Goal: Answer question/provide support: Share knowledge or assist other users

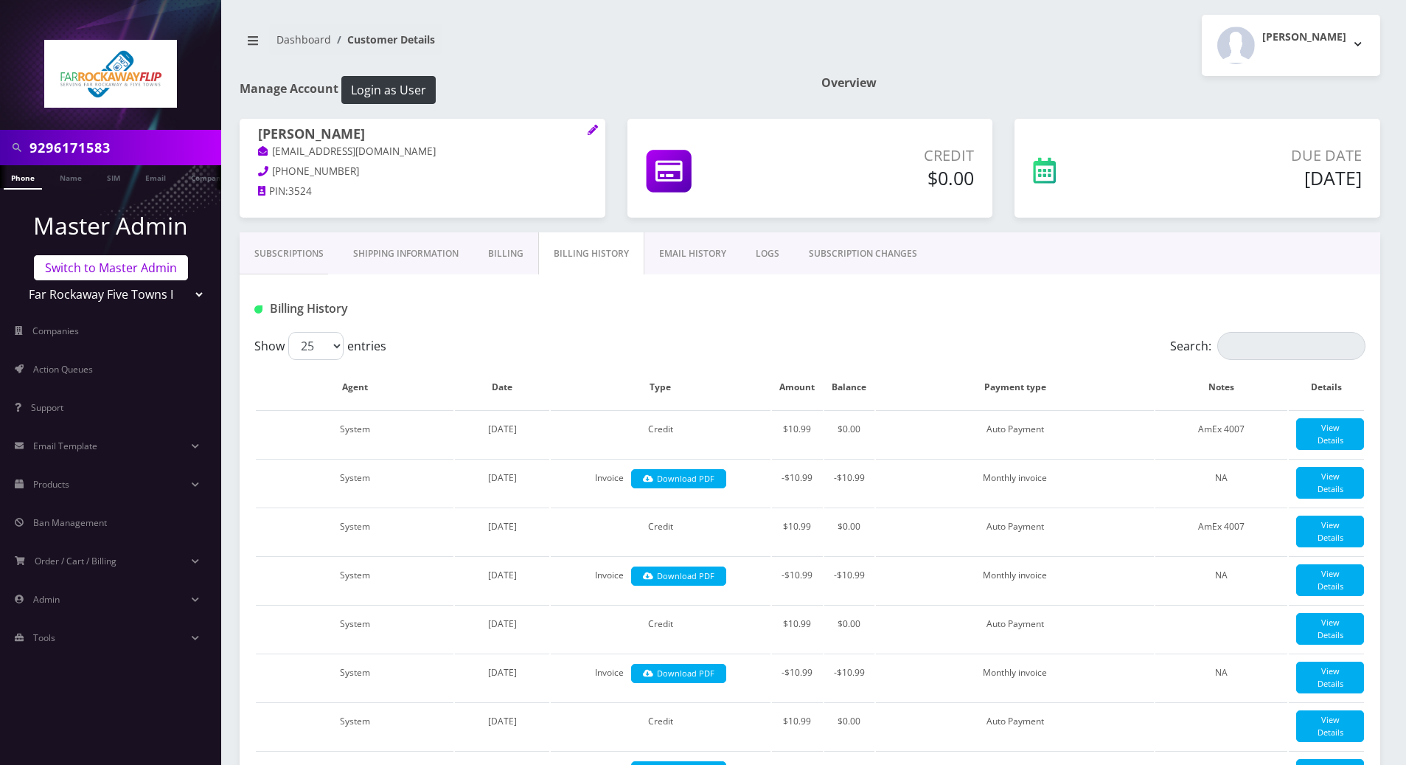
scroll to position [2005, 0]
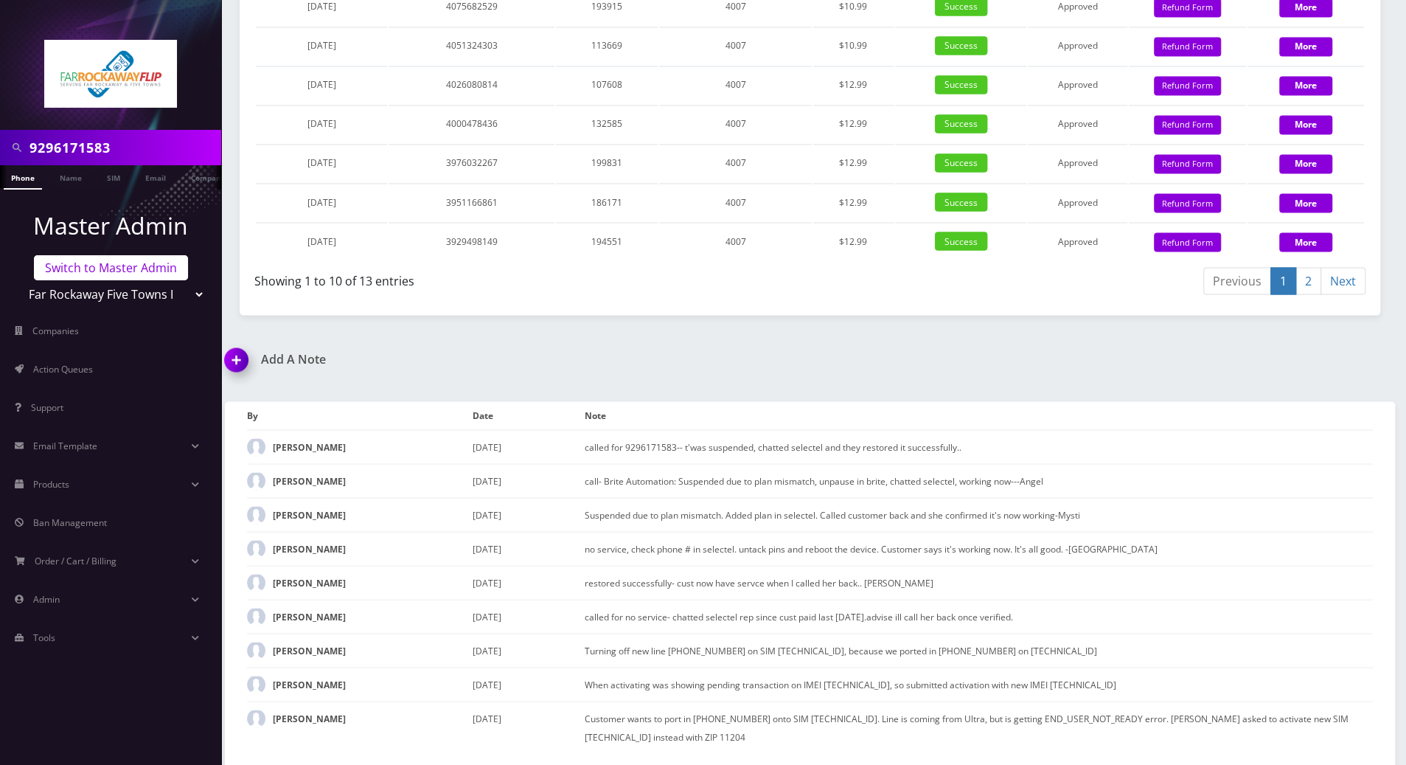
click at [133, 268] on link "Switch to Master Admin" at bounding box center [111, 267] width 154 height 25
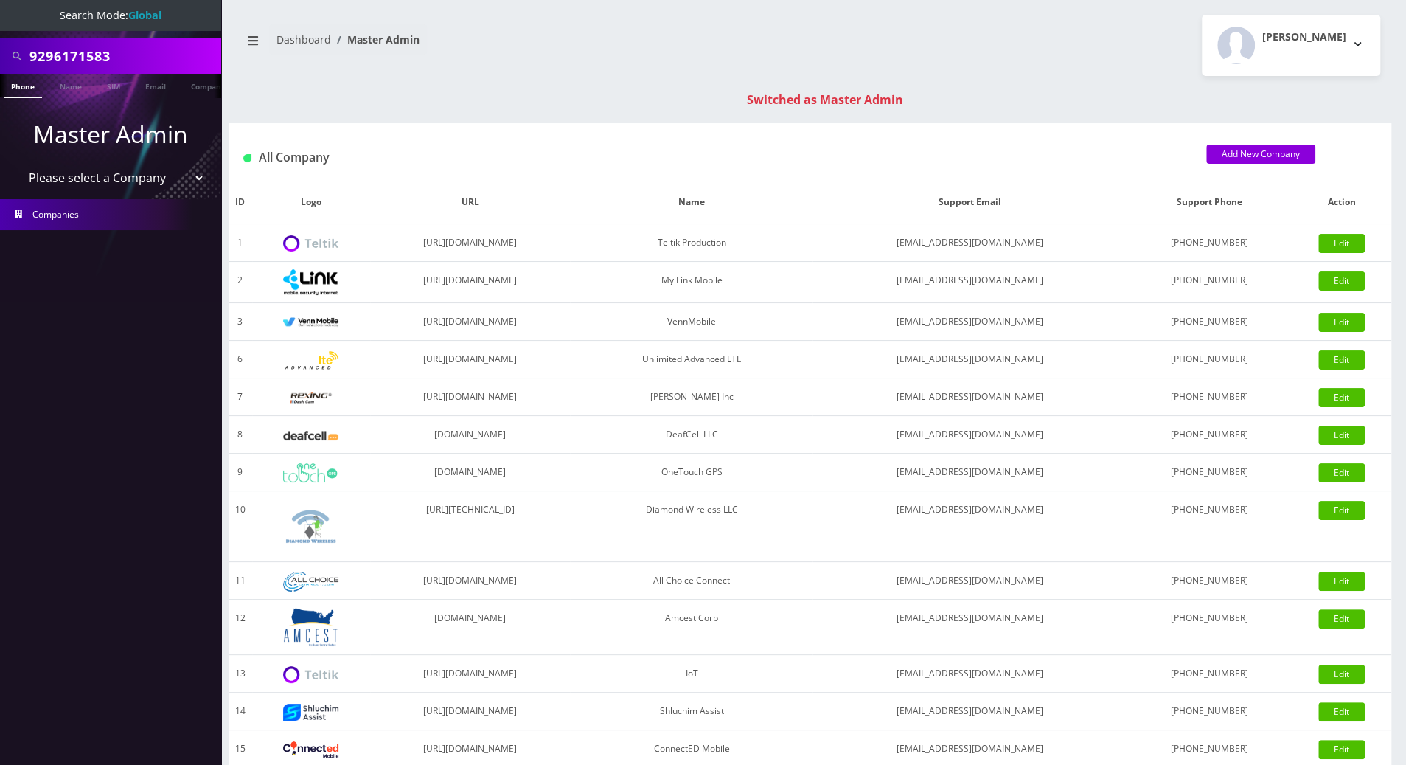
drag, startPoint x: 122, startPoint y: 57, endPoint x: 8, endPoint y: 46, distance: 114.1
click at [8, 46] on div "9296171583" at bounding box center [111, 56] width 214 height 28
drag, startPoint x: 129, startPoint y: 56, endPoint x: 29, endPoint y: 56, distance: 100.3
click at [29, 56] on div "9294864683" at bounding box center [111, 56] width 214 height 28
type input "9294864683"
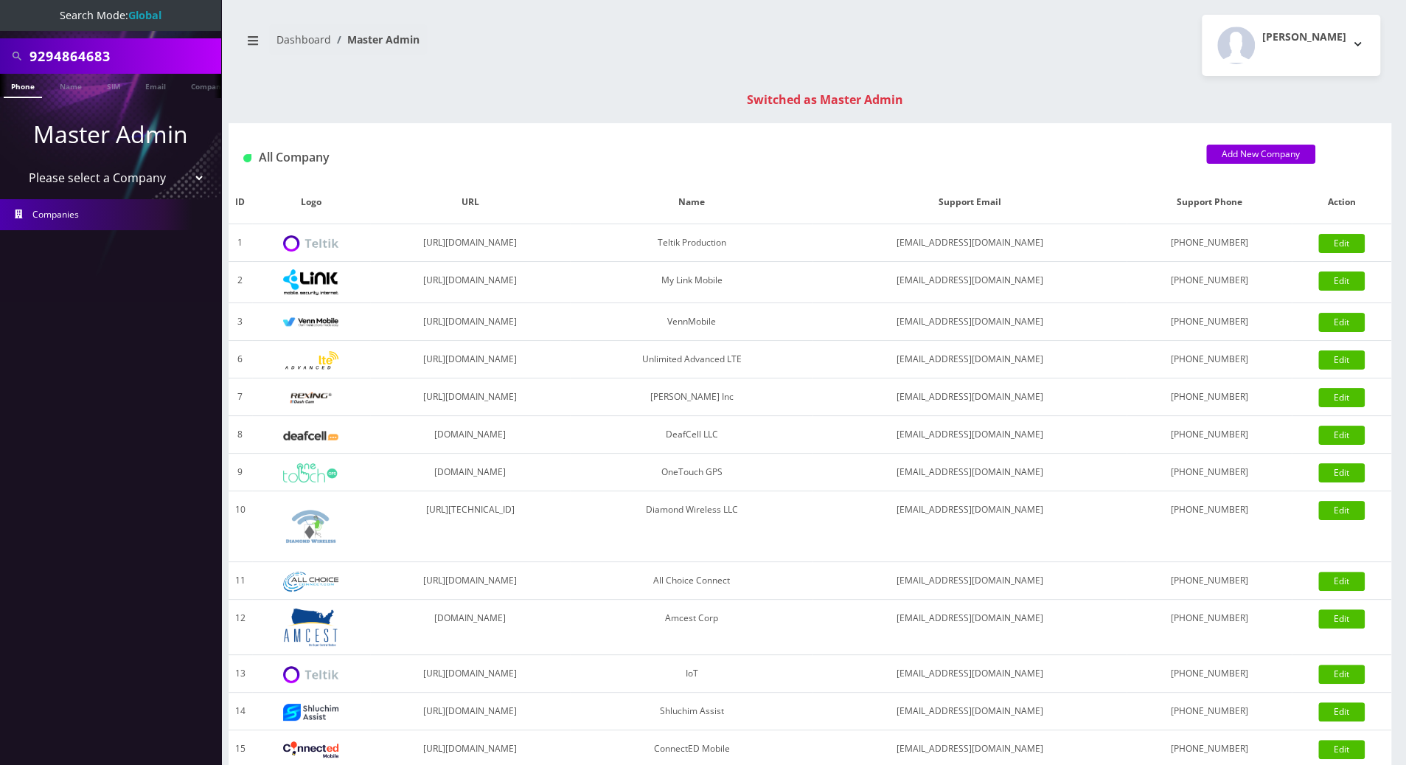
click at [21, 87] on link "Phone" at bounding box center [23, 86] width 38 height 24
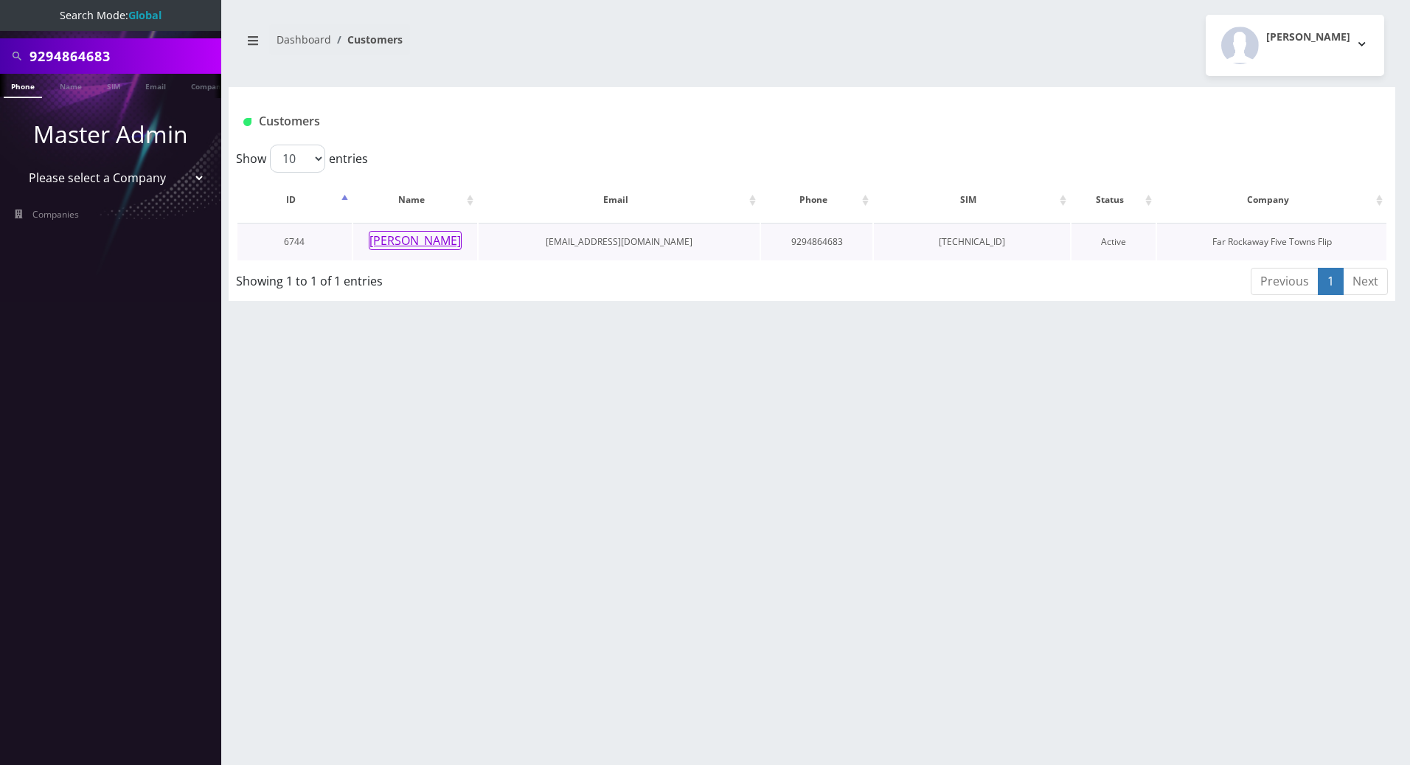
click at [413, 237] on button "henny figa" at bounding box center [415, 240] width 93 height 19
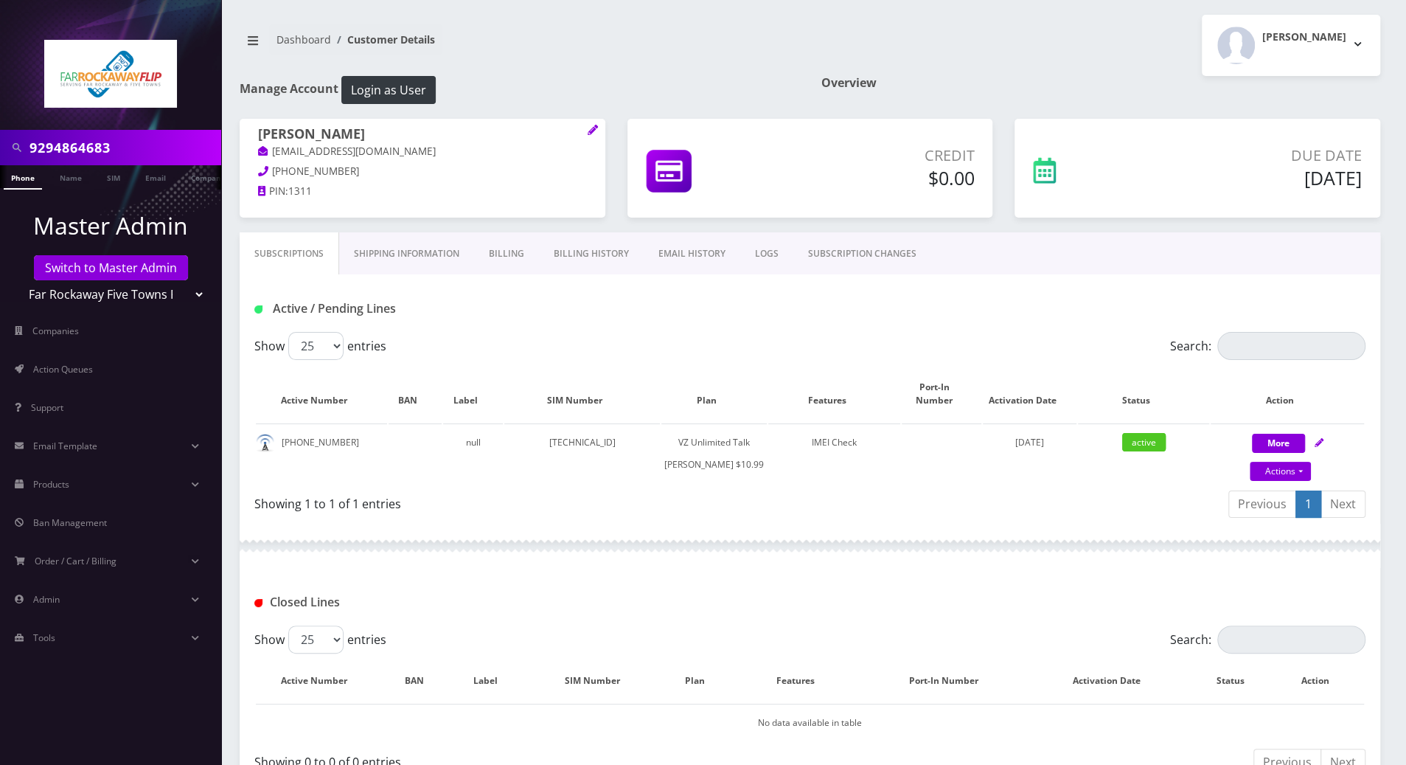
click at [546, 285] on div "Active / Pending Lines" at bounding box center [810, 303] width 1141 height 58
click at [582, 257] on link "Billing History" at bounding box center [591, 253] width 105 height 43
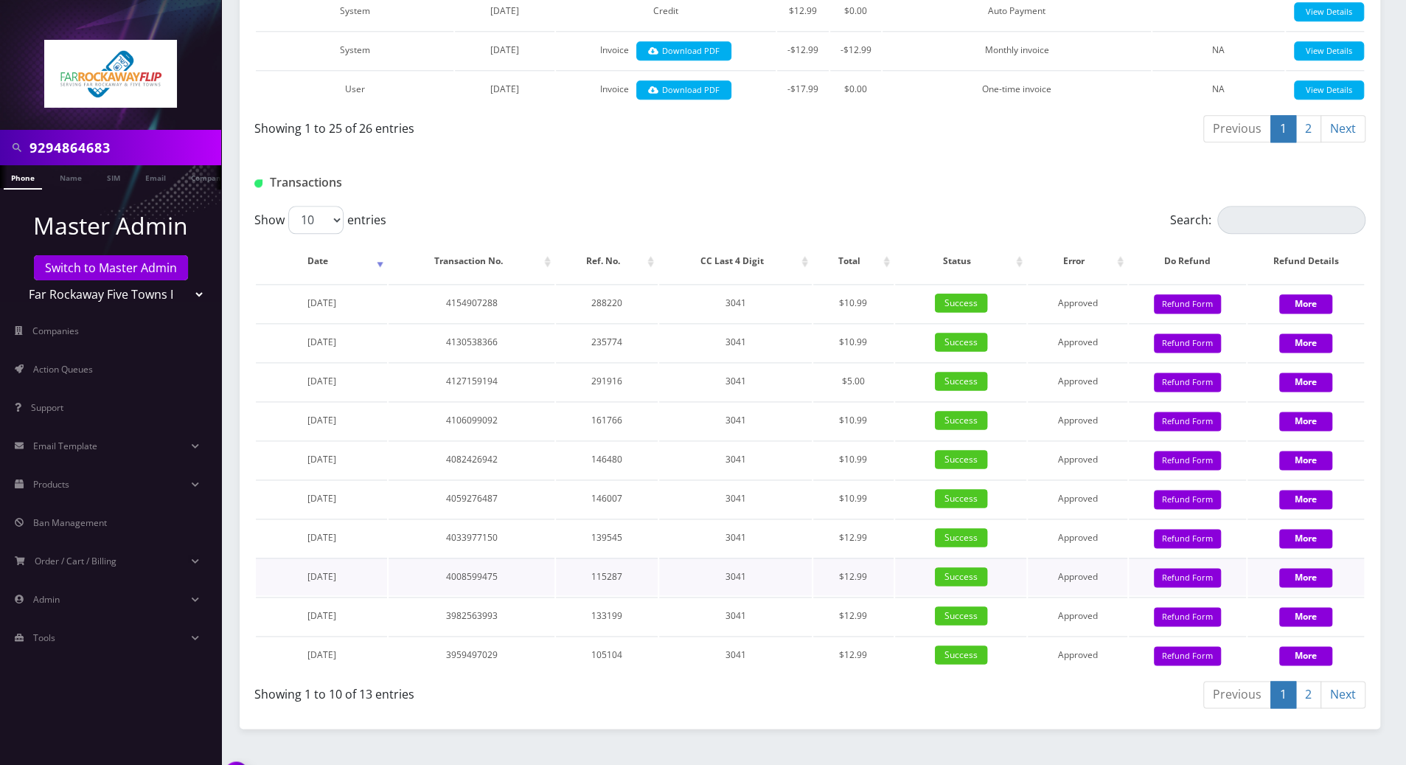
scroll to position [1573, 0]
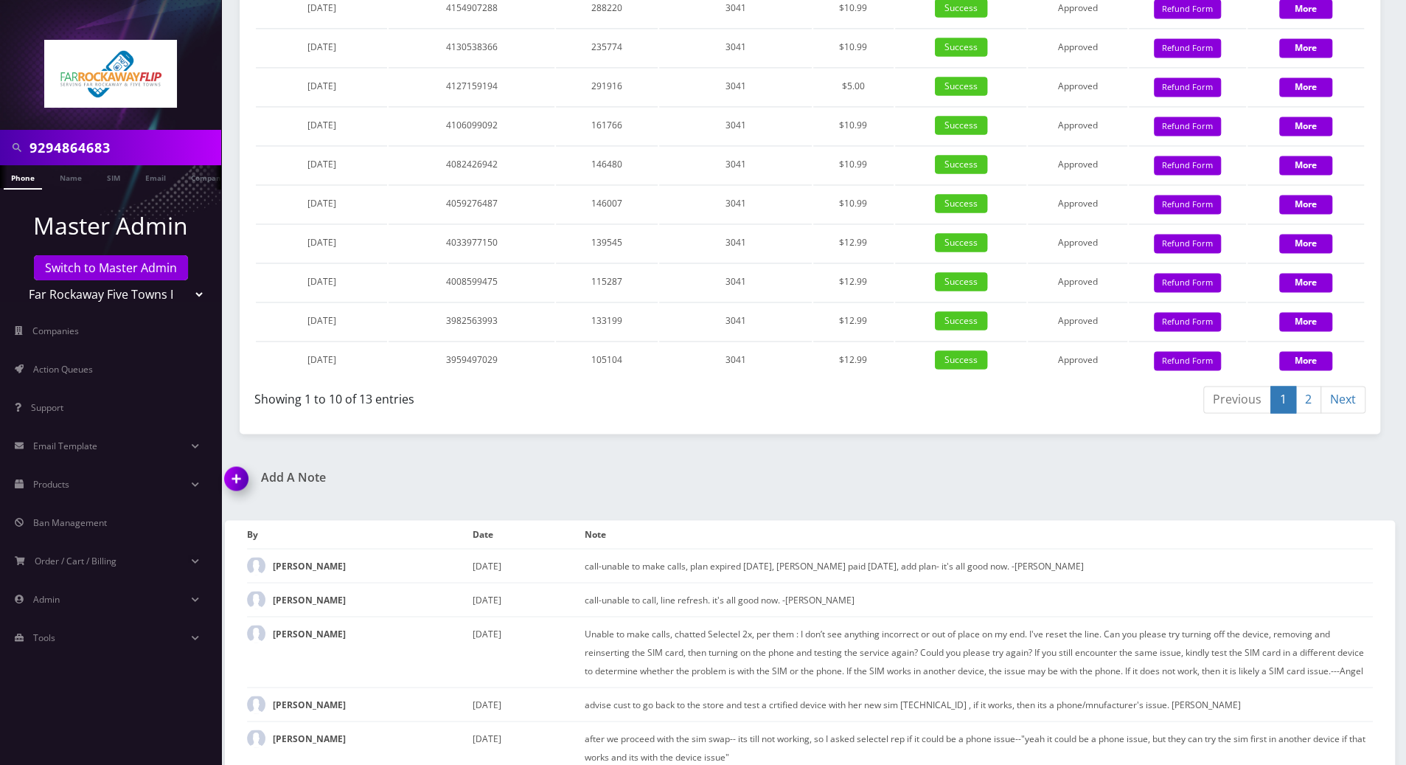
click at [236, 473] on img at bounding box center [240, 484] width 44 height 44
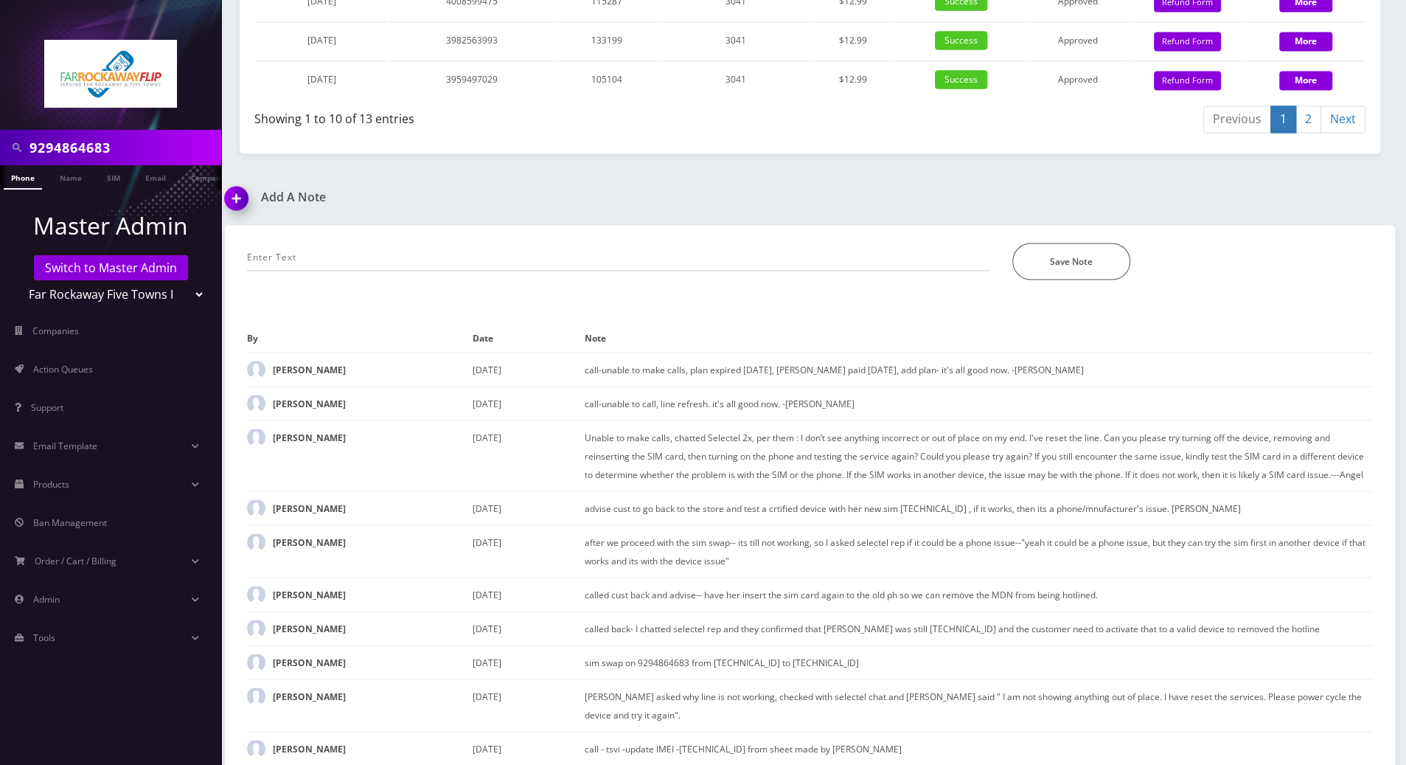
click at [407, 228] on div "*Please Enter Note Save Note" at bounding box center [810, 252] width 1148 height 55
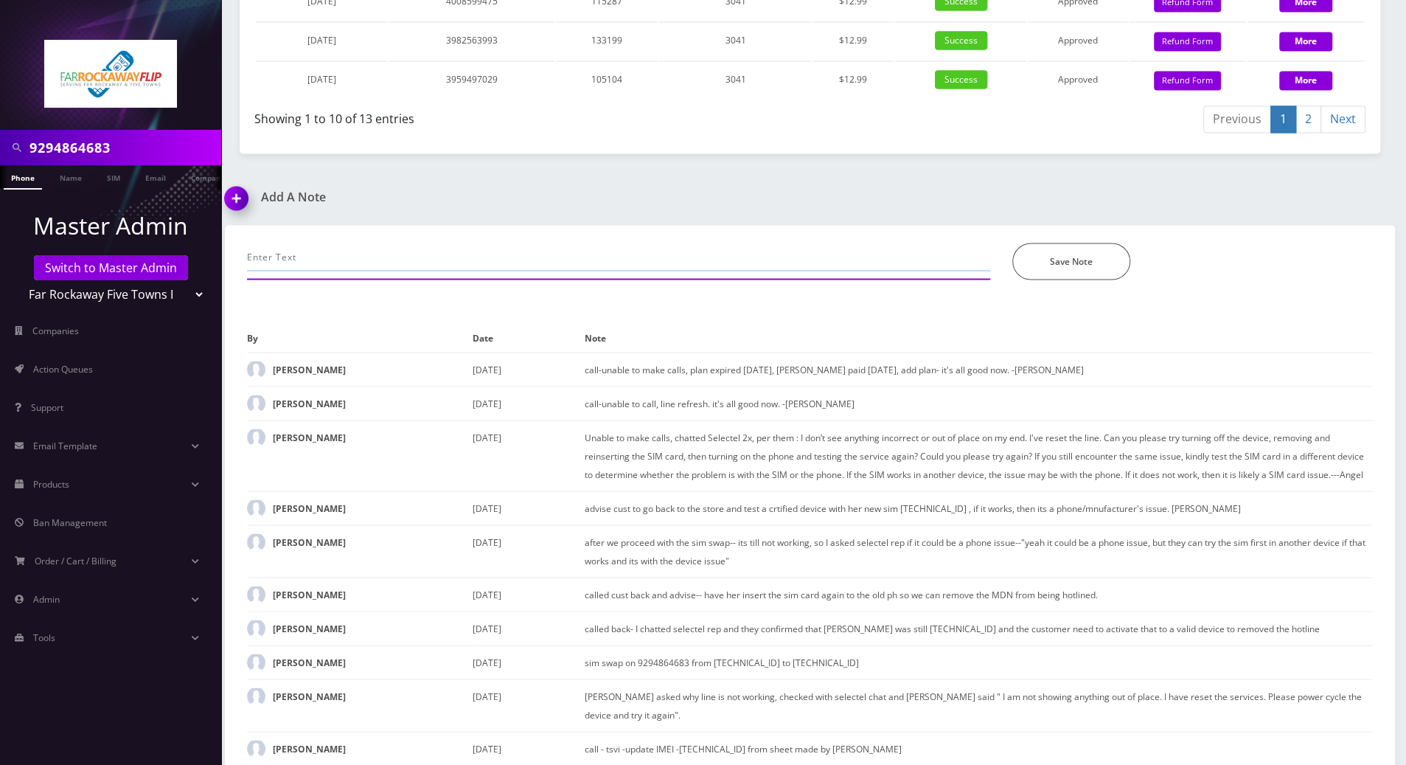
click at [400, 243] on input "text" at bounding box center [618, 257] width 743 height 28
paste input "Purchase Service Plan successfull, TT 4G Monthly Unlimited Voice Plan PIN 47836…"
type input "Purchase Service Plan successfull, TT 4G Monthly Unlimited Voice Plan PIN 47836…"
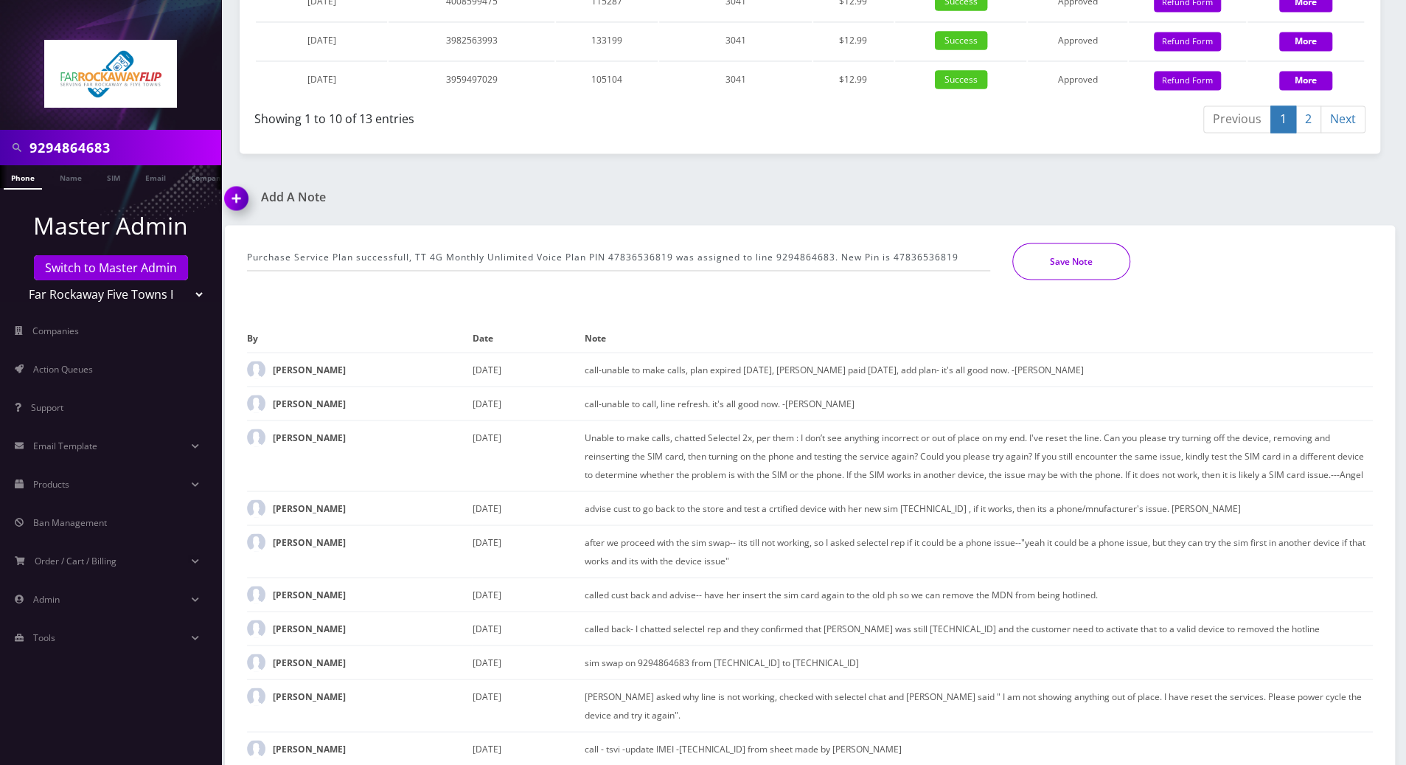
click at [1058, 252] on button "Save Note" at bounding box center [1071, 261] width 118 height 37
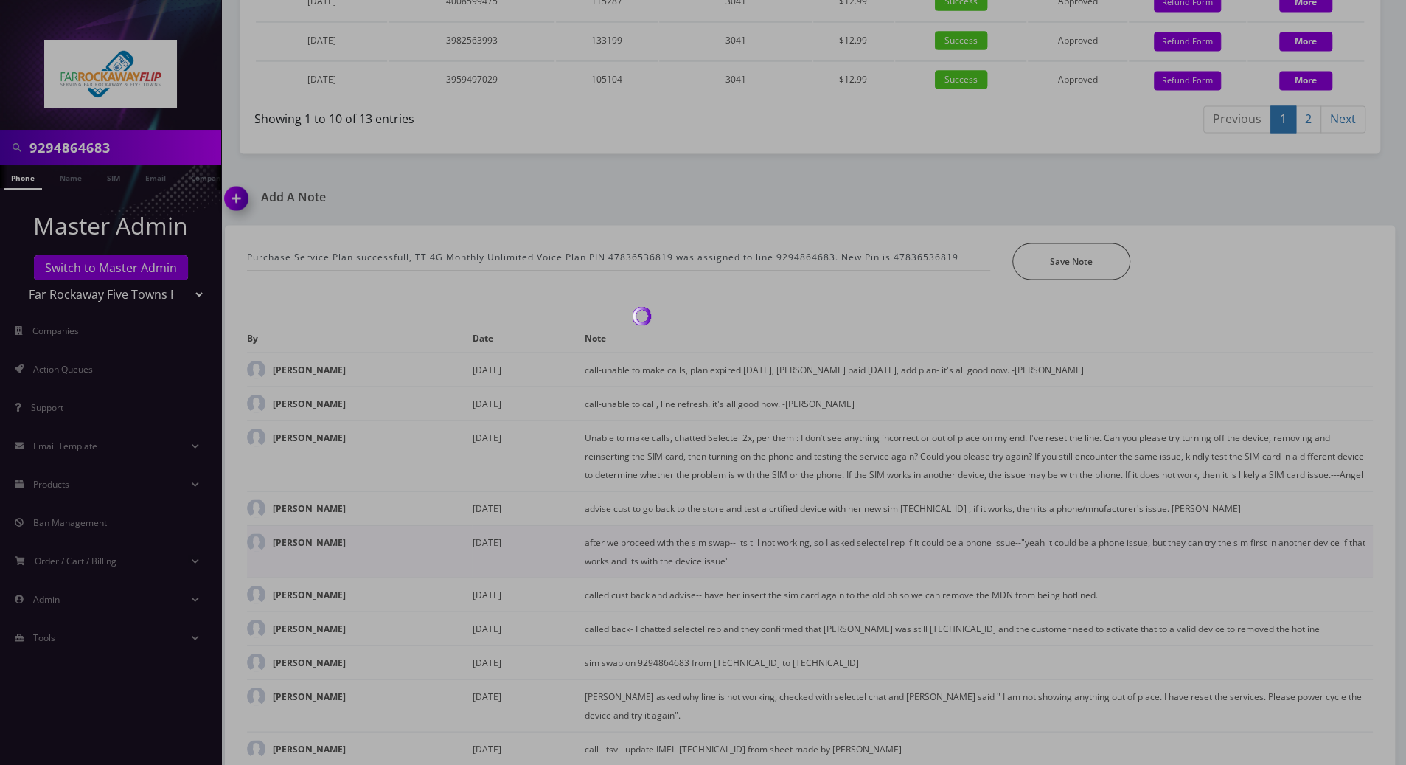
scroll to position [1804, 0]
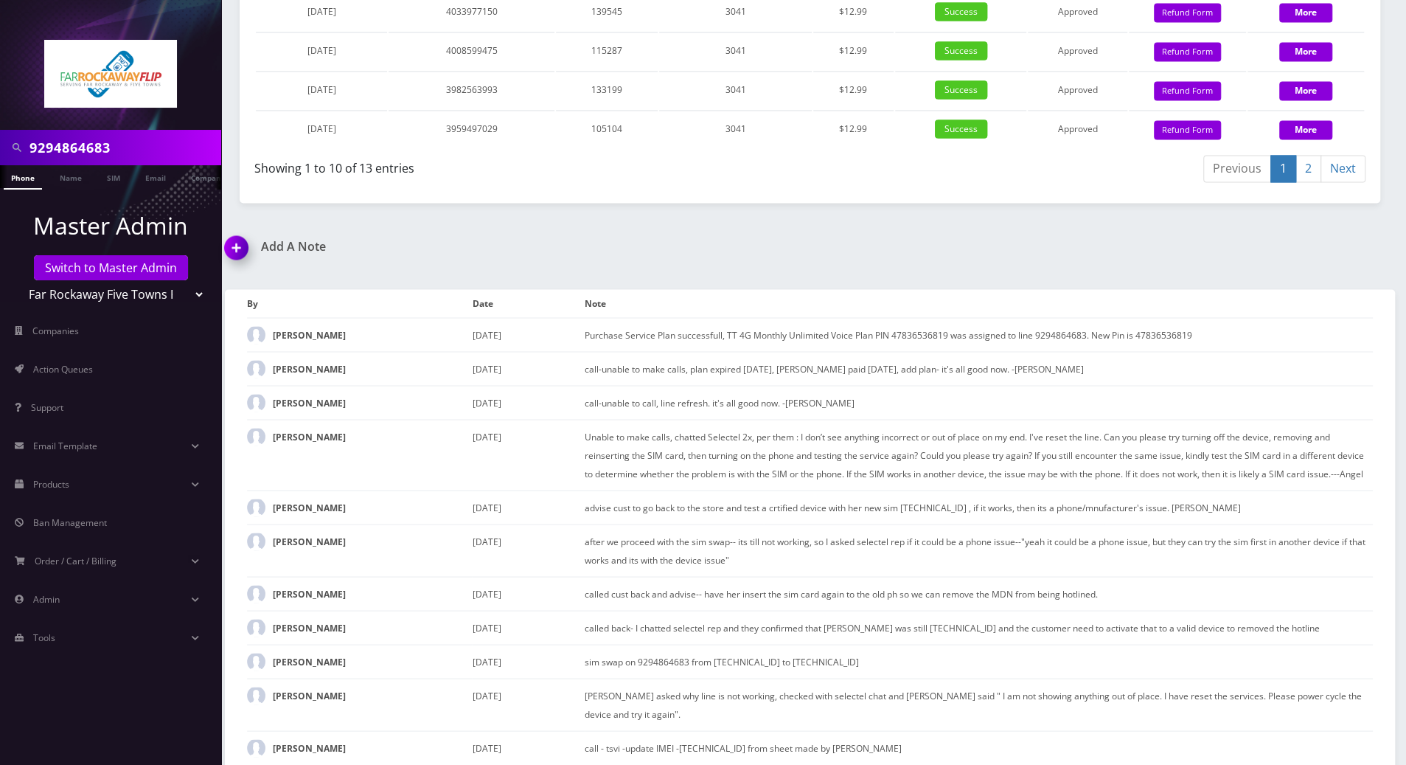
click at [1063, 253] on div "Add A Note Purchase Service Plan successfull, TT 4G Monthly Unlimited Voice Pla…" at bounding box center [810, 508] width 1192 height 536
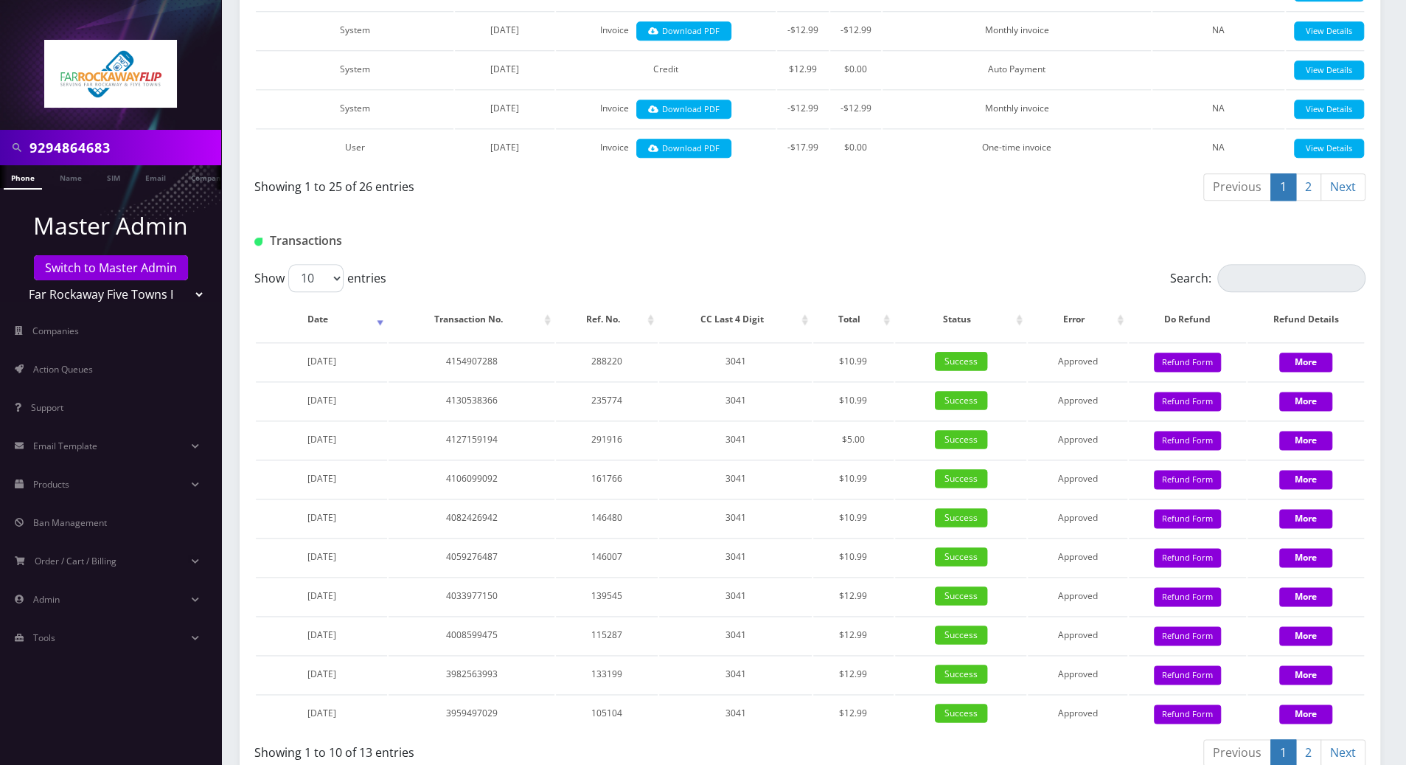
scroll to position [1214, 0]
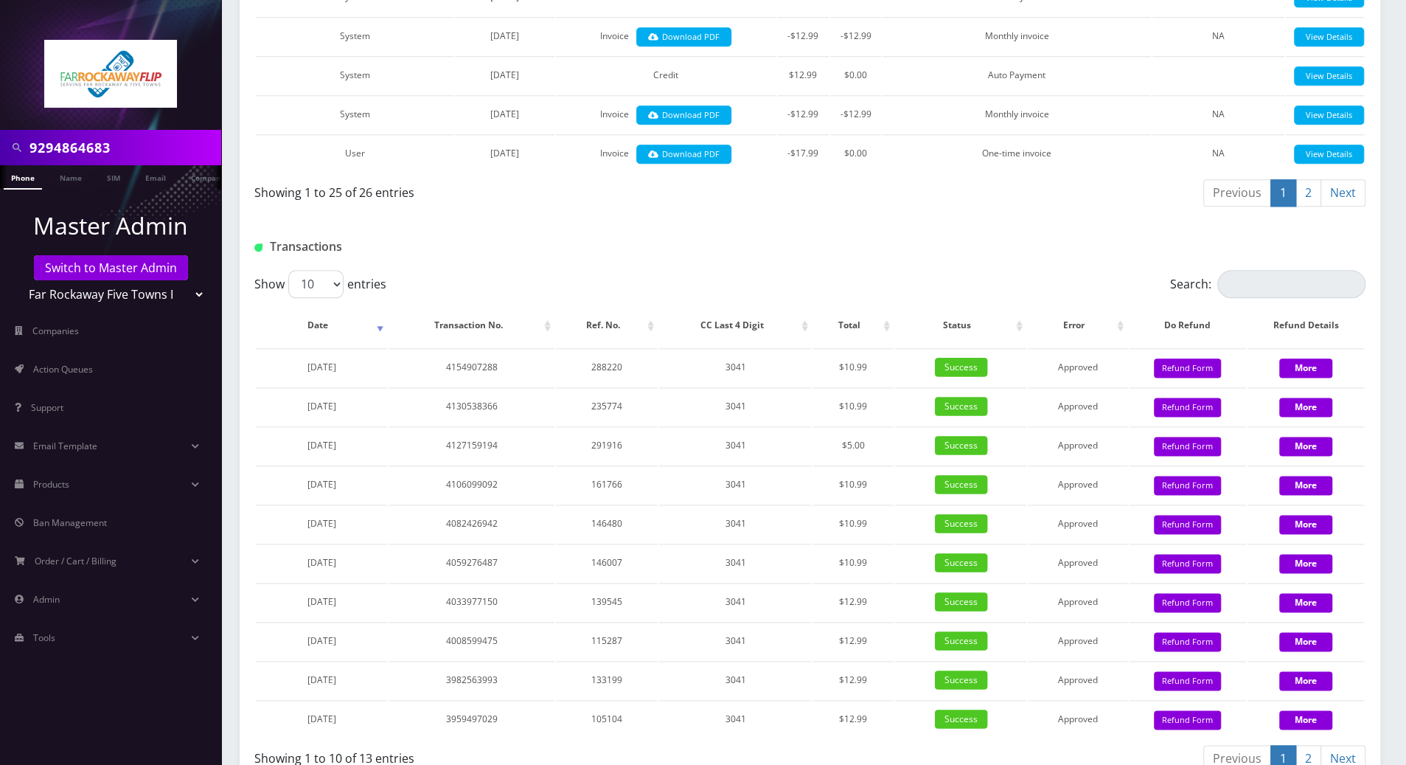
click at [624, 222] on div "Transactions" at bounding box center [810, 241] width 1141 height 58
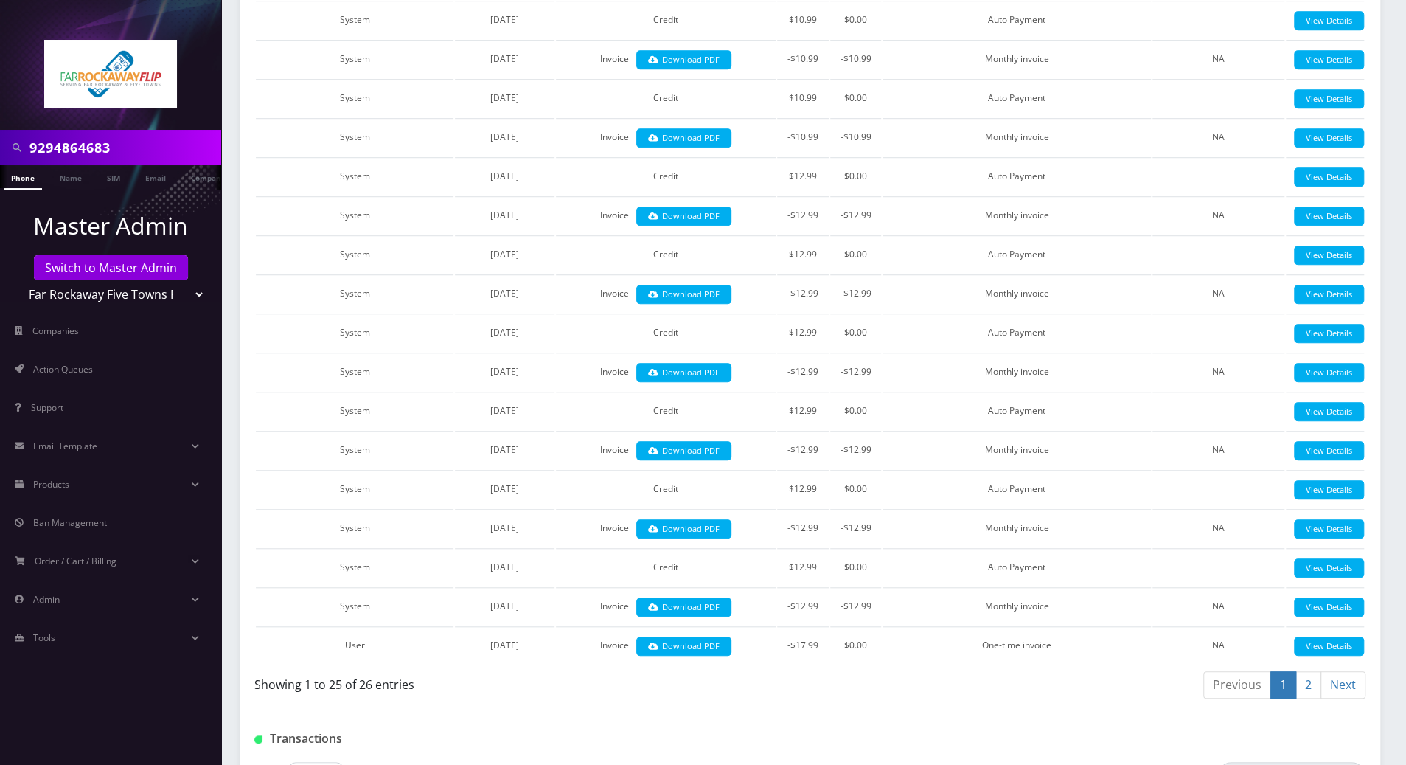
click at [2, 74] on div at bounding box center [110, 65] width 221 height 130
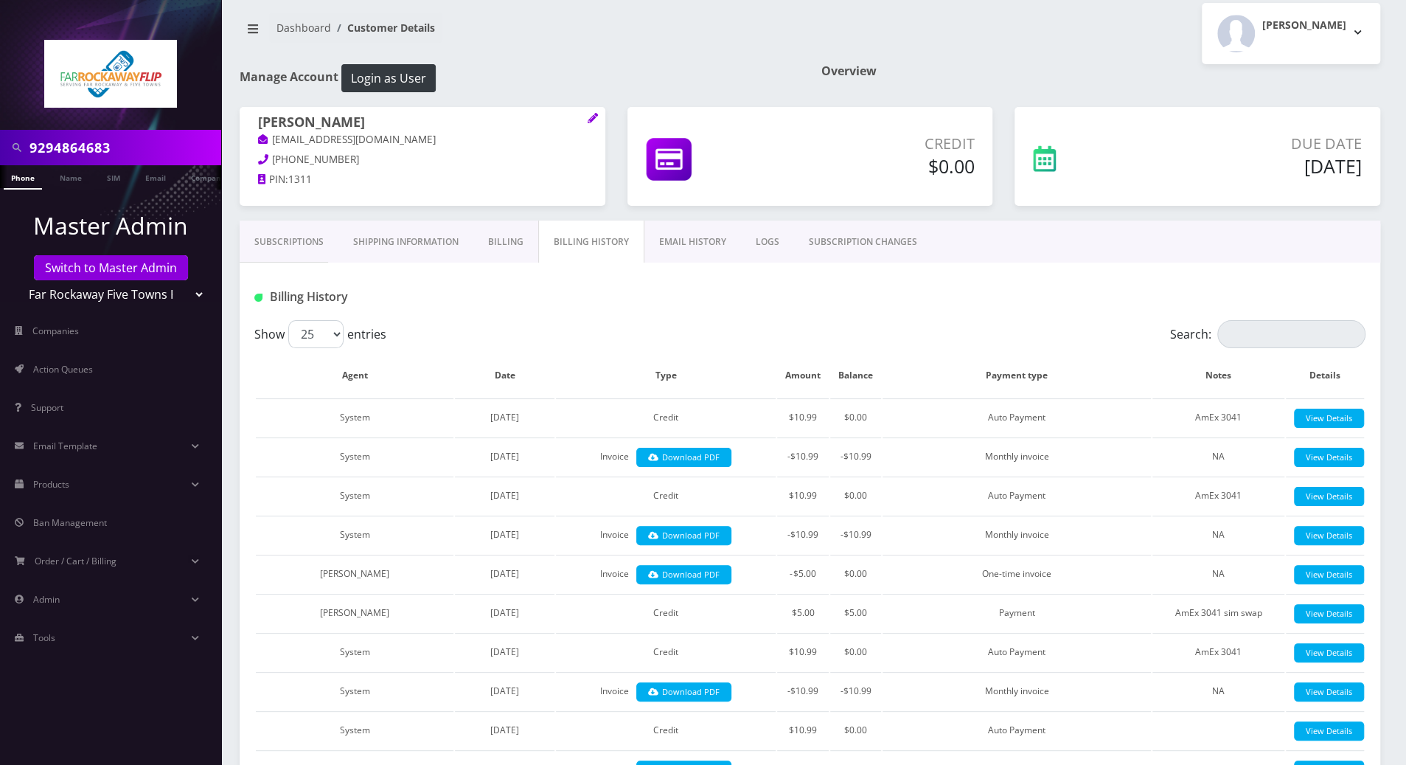
scroll to position [0, 0]
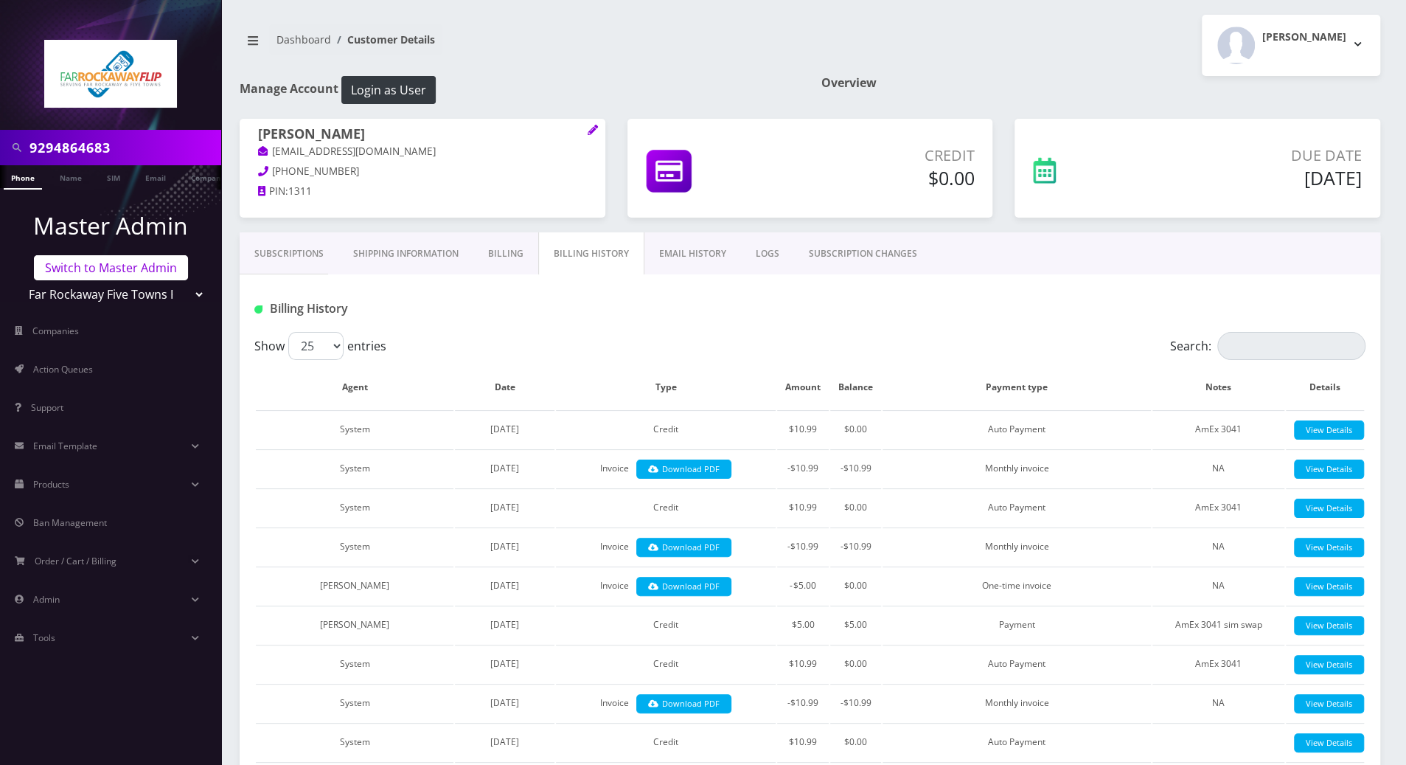
click at [134, 257] on link "Switch to Master Admin" at bounding box center [111, 267] width 154 height 25
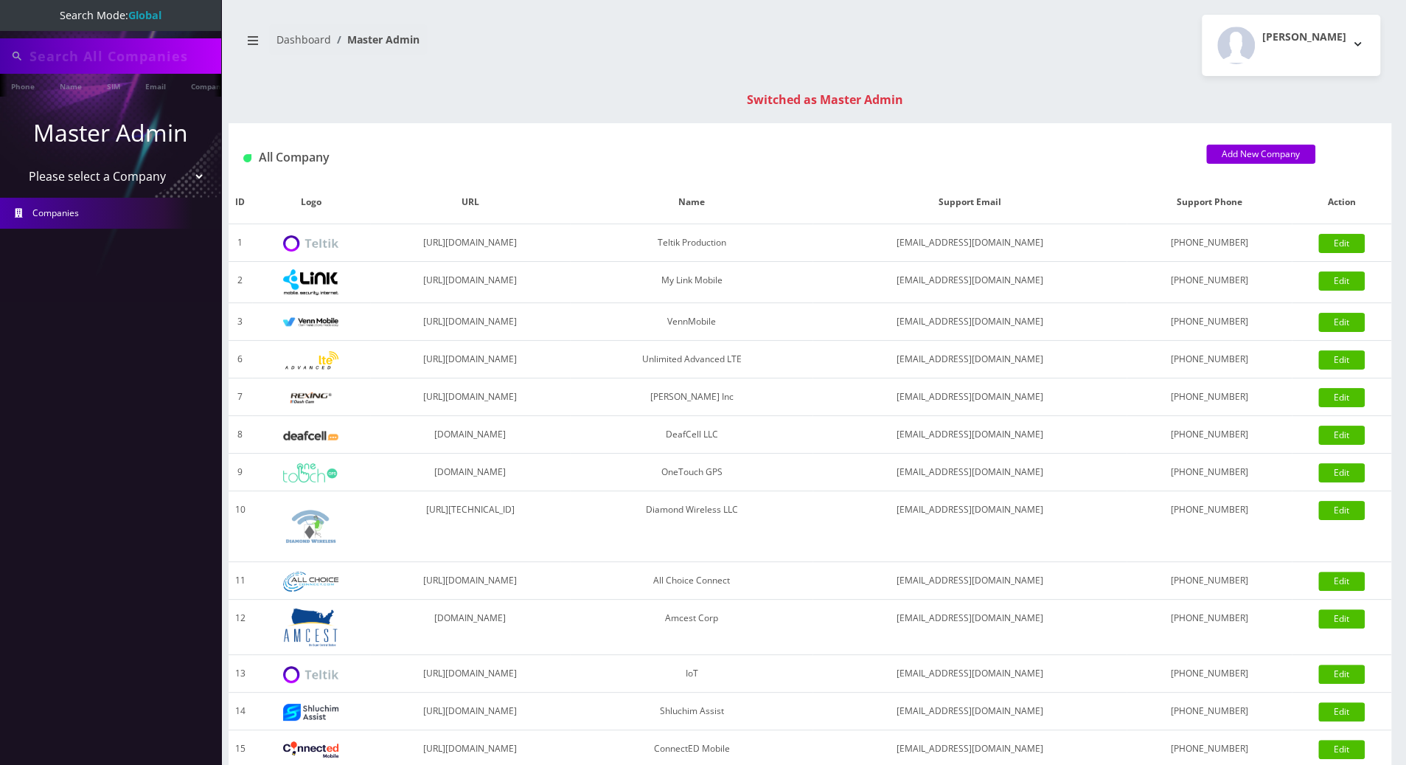
type input "9294864683"
drag, startPoint x: 126, startPoint y: 56, endPoint x: -1, endPoint y: 55, distance: 127.6
click at [0, 55] on html "Search Mode: Global 9294864683 Phone Name SIM Email Company Customer Master Adm…" at bounding box center [703, 524] width 1406 height 1049
click at [145, 44] on input "text" at bounding box center [123, 56] width 188 height 28
paste input "9294308399"
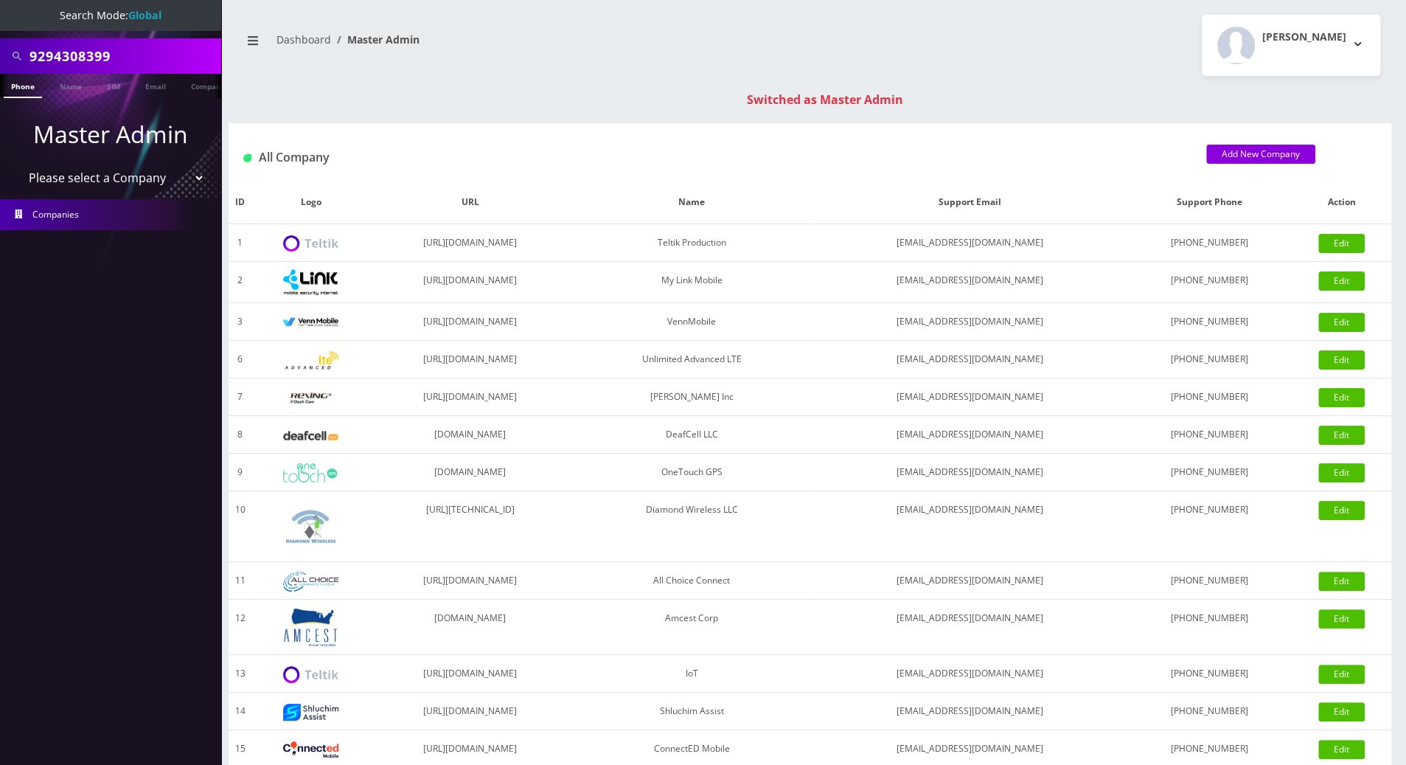
type input "9294308399"
click at [15, 88] on div "Phone Name SIM Email Company Customer" at bounding box center [110, 86] width 221 height 24
drag, startPoint x: 341, startPoint y: 91, endPoint x: 266, endPoint y: 90, distance: 75.2
click at [341, 91] on div "Switched as Master Admin" at bounding box center [824, 100] width 1163 height 18
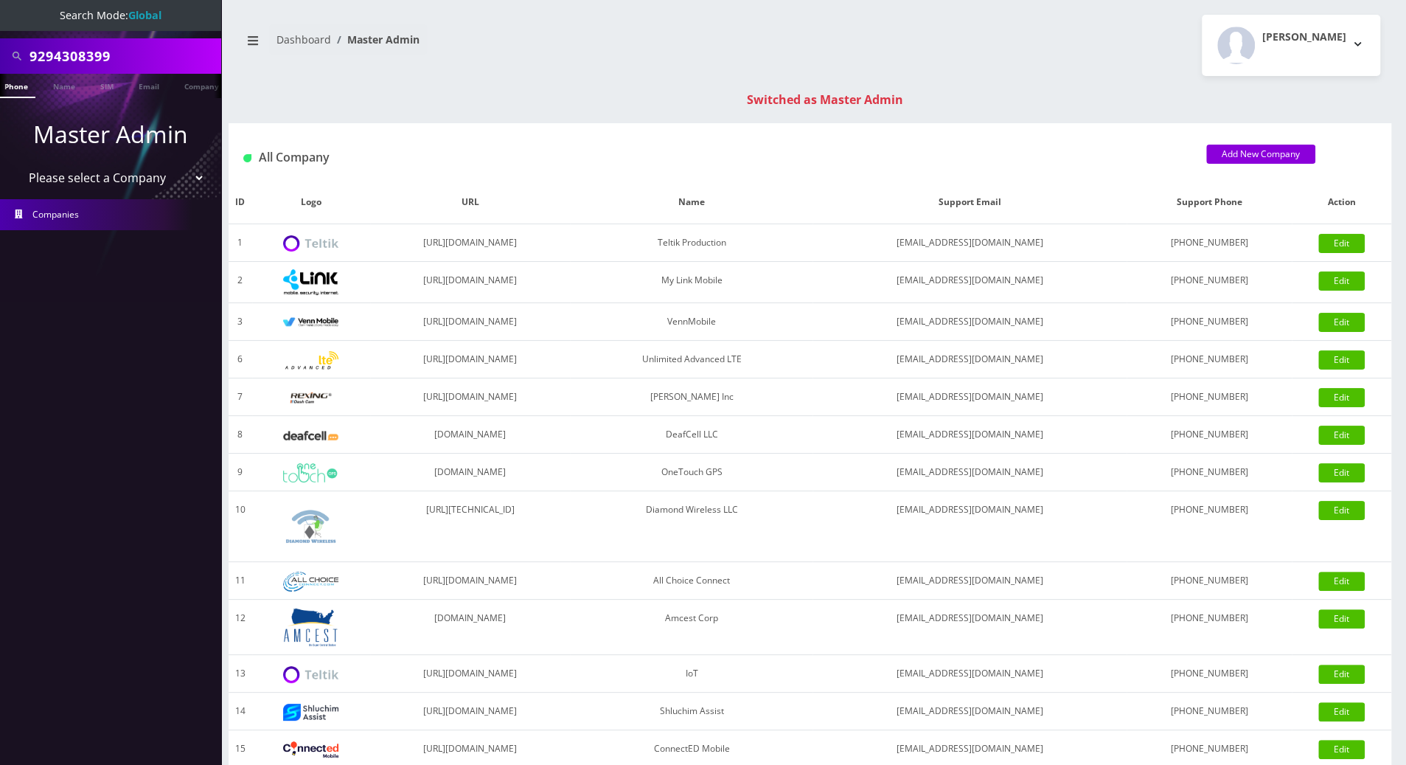
click at [18, 88] on link "Phone" at bounding box center [16, 86] width 38 height 24
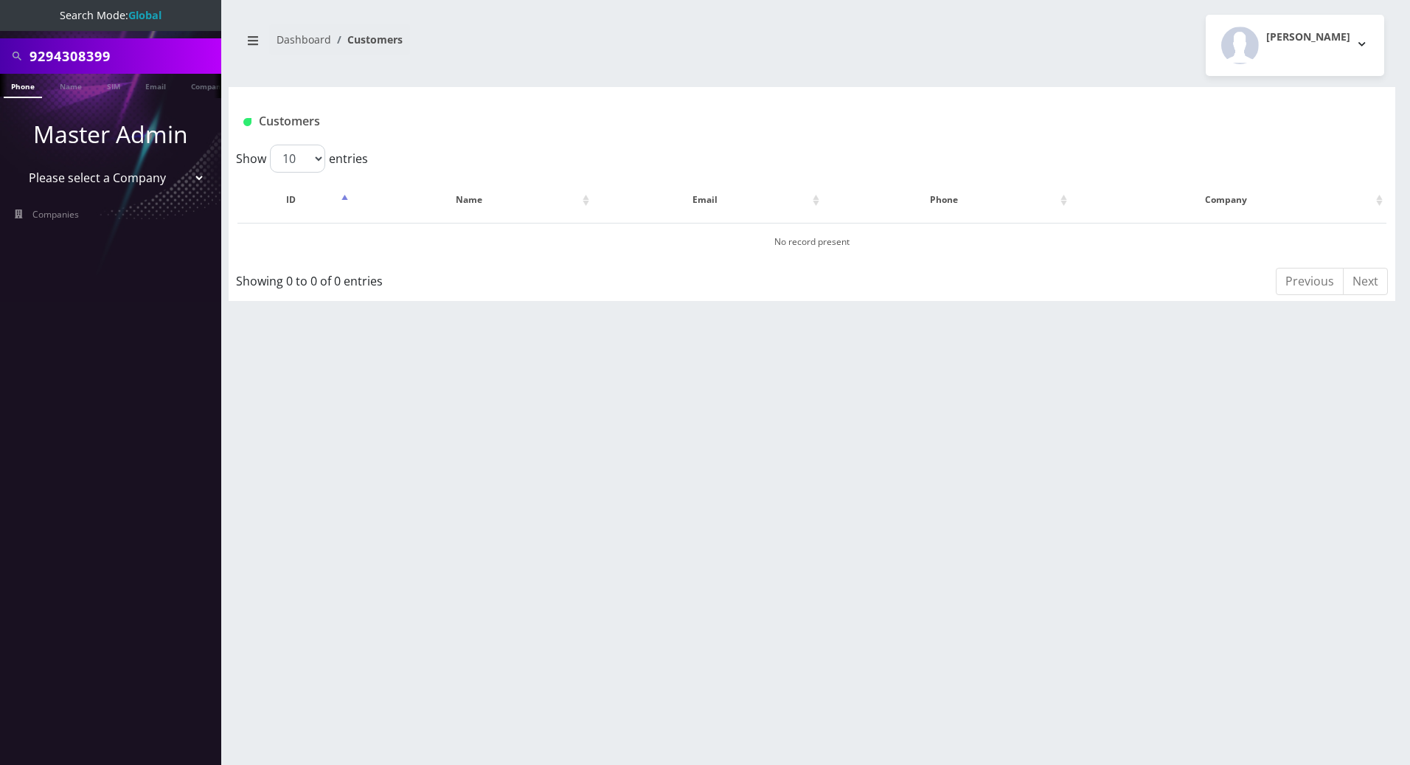
click at [24, 87] on link "Phone" at bounding box center [23, 86] width 38 height 24
